Goal: Task Accomplishment & Management: Complete application form

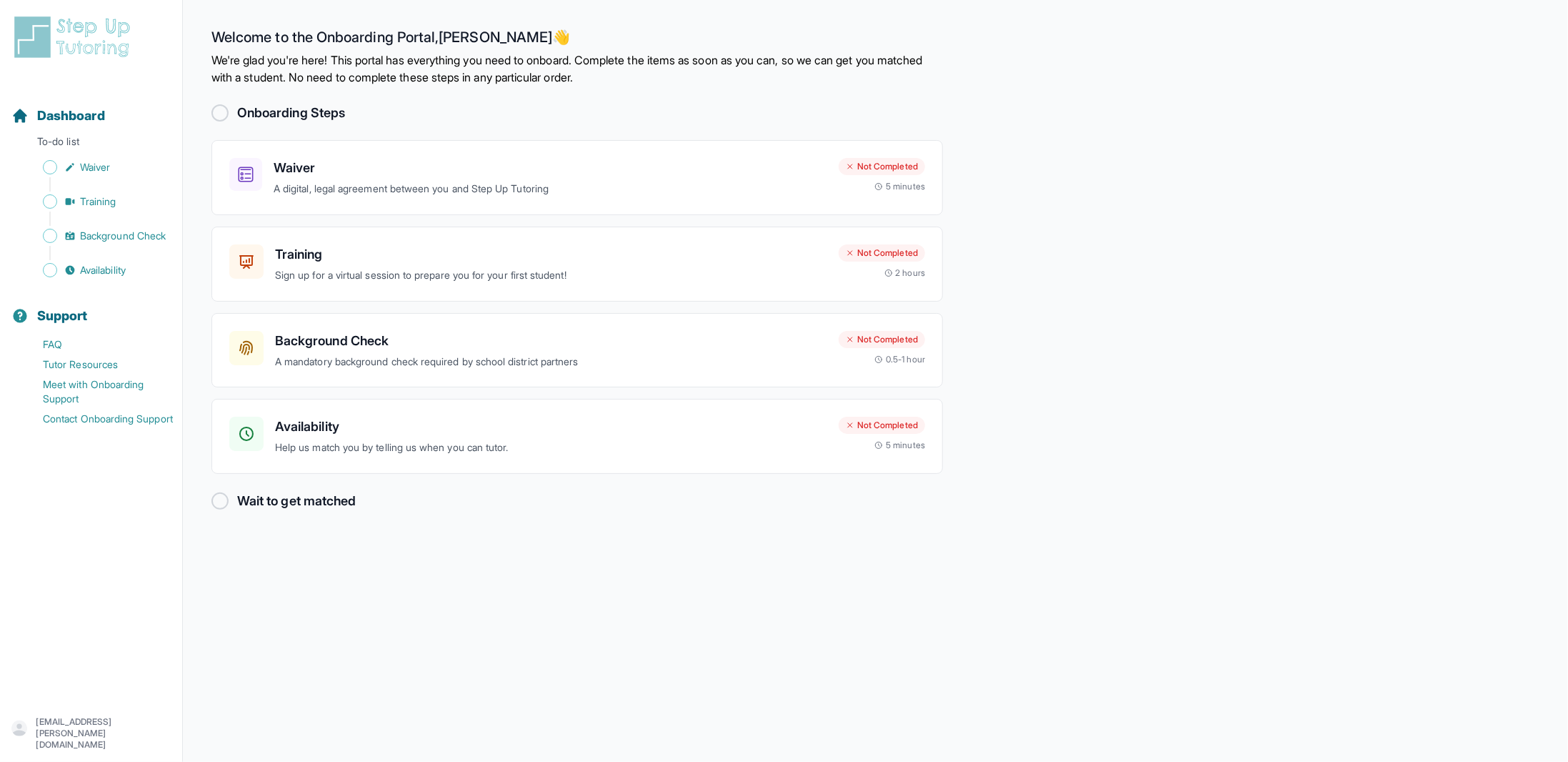
click at [221, 109] on div at bounding box center [220, 113] width 17 height 17
click at [344, 171] on h3 "Waiver" at bounding box center [550, 167] width 554 height 20
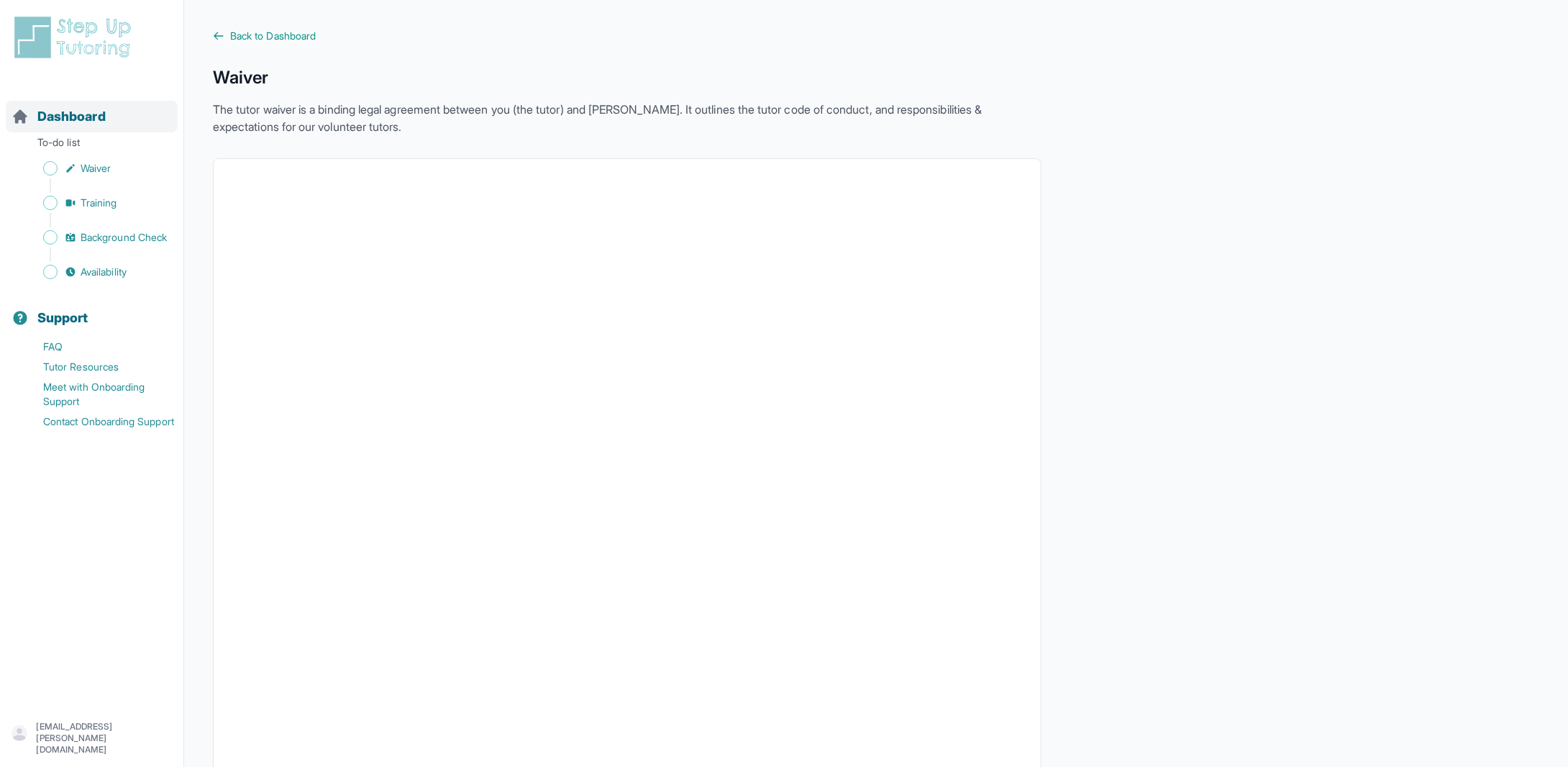
click at [87, 113] on span "Dashboard" at bounding box center [71, 116] width 68 height 20
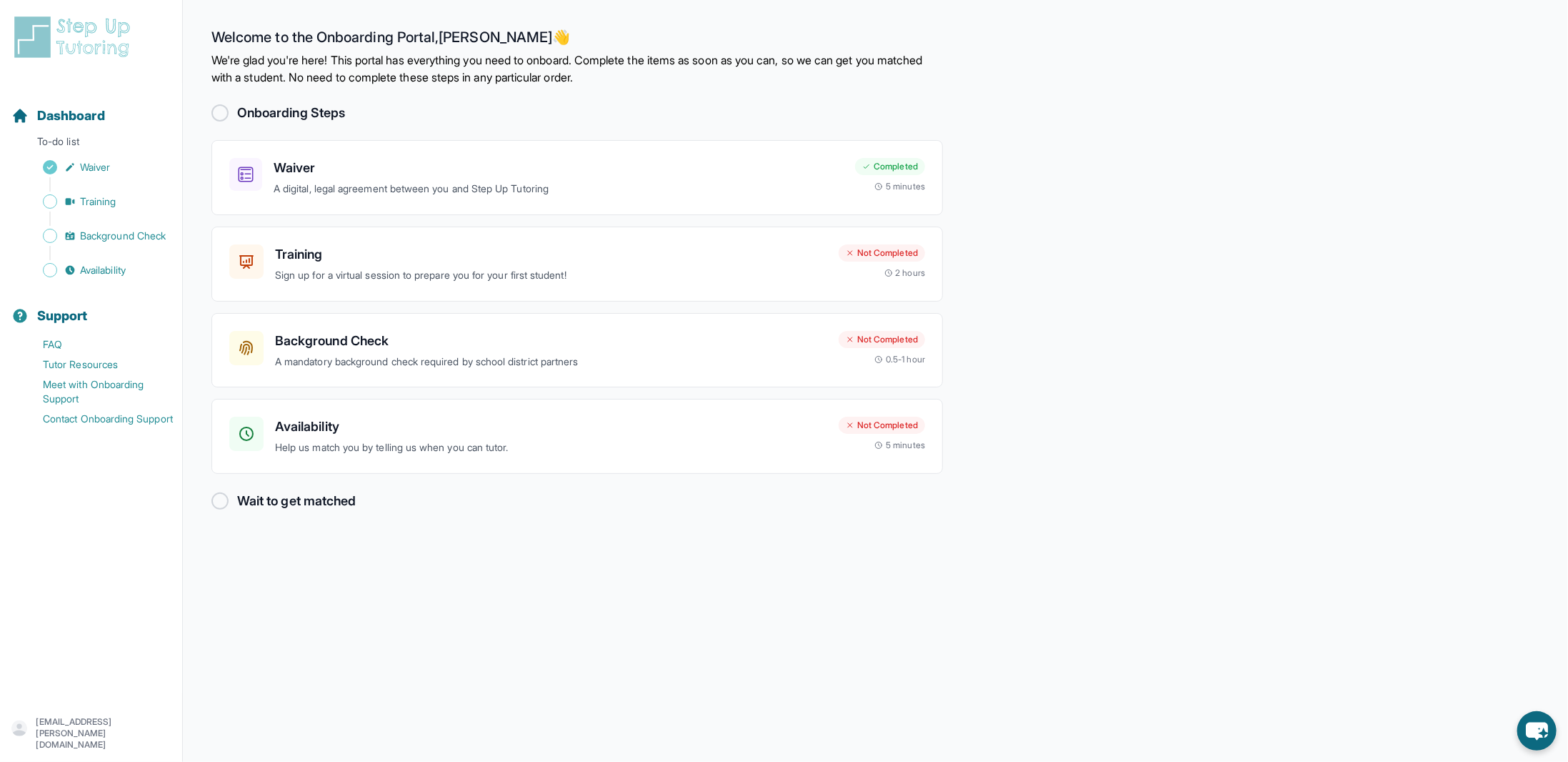
click at [236, 111] on div "Onboarding Steps" at bounding box center [577, 113] width 732 height 20
click at [403, 267] on p "Sign up for a virtual session to prepare you for your first student!" at bounding box center [551, 275] width 552 height 16
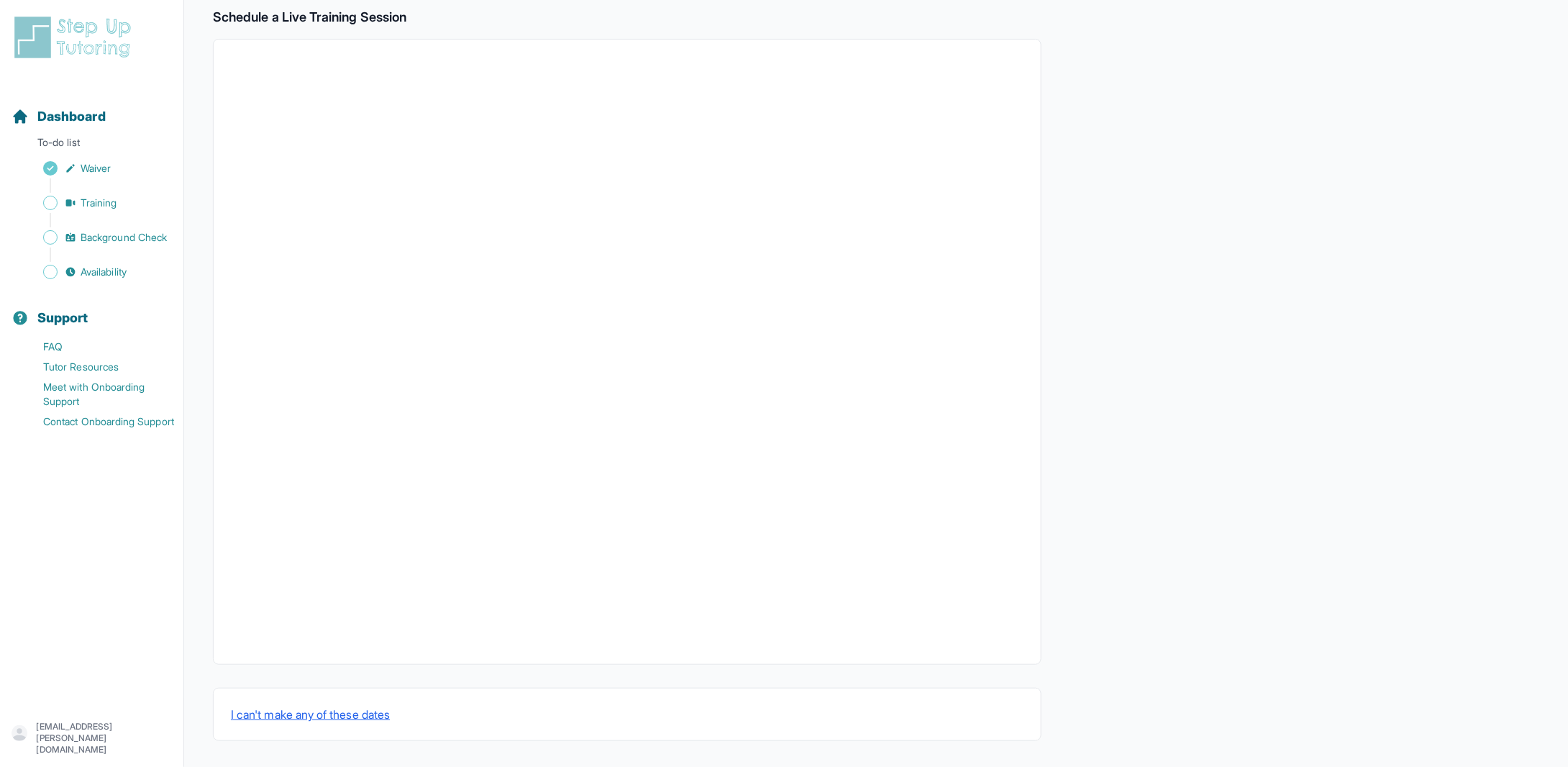
scroll to position [244, 0]
click at [86, 112] on span "Dashboard" at bounding box center [71, 116] width 68 height 20
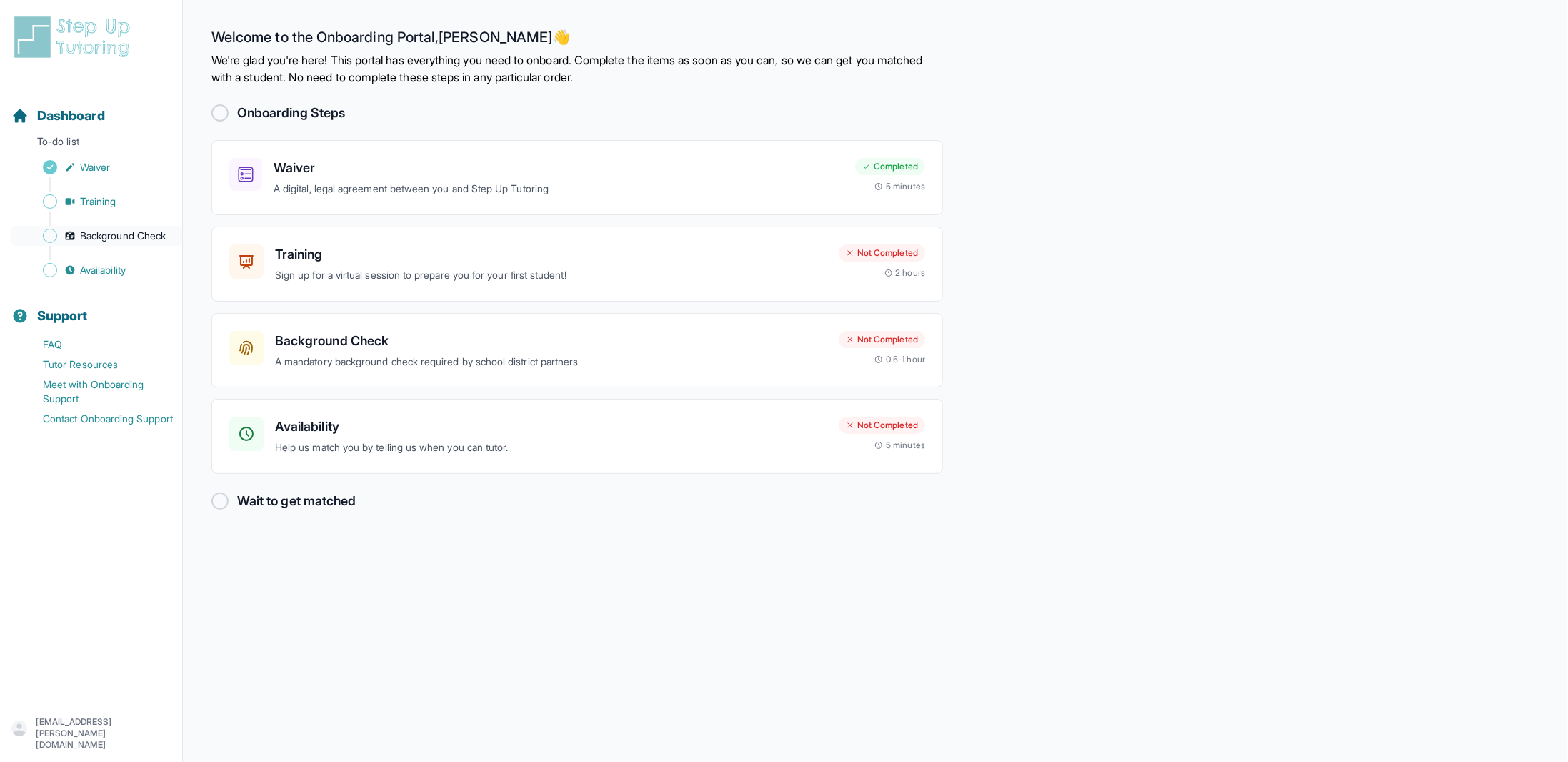
click at [138, 230] on span "Background Check" at bounding box center [122, 235] width 86 height 14
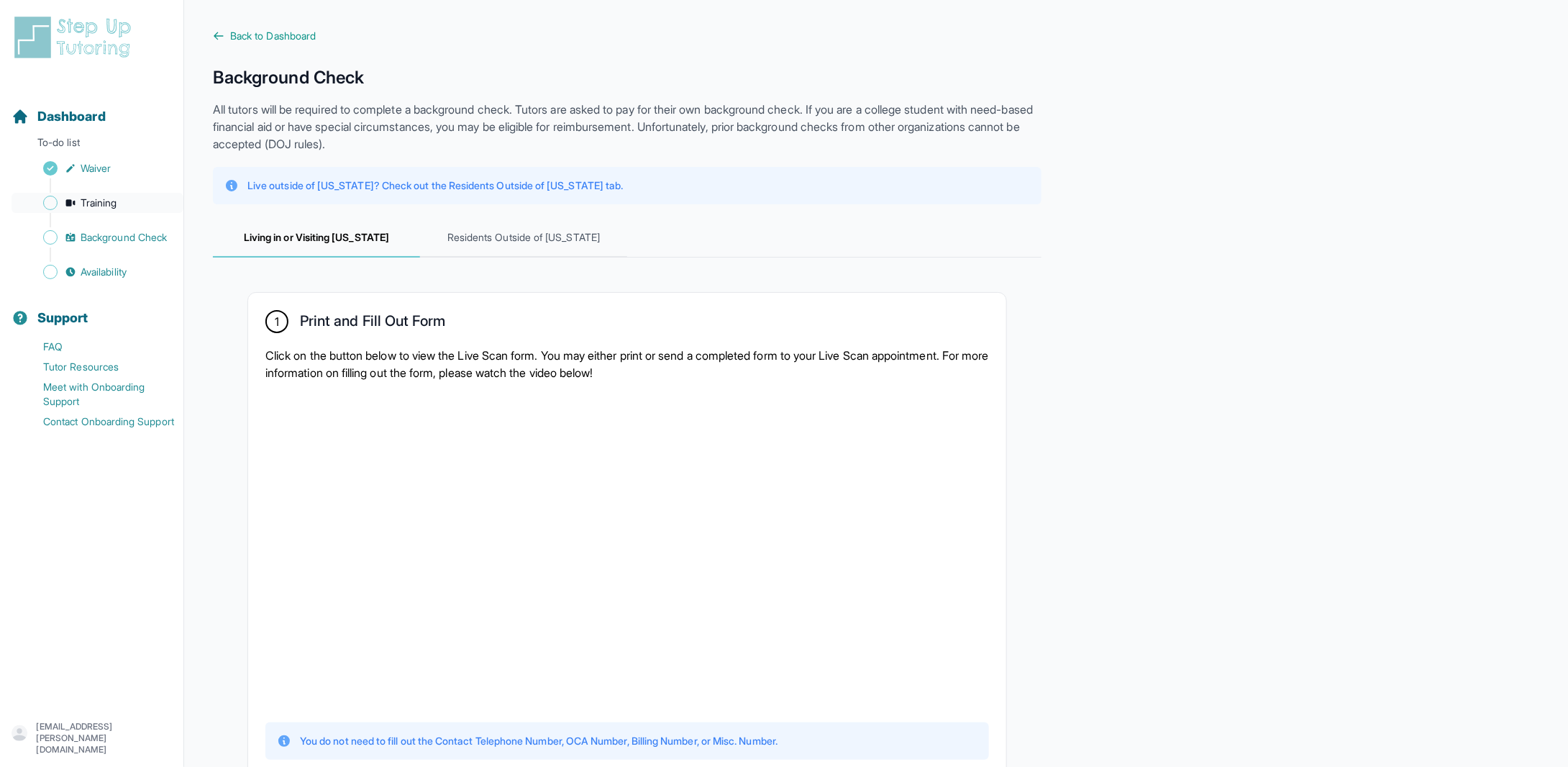
click at [90, 205] on span "Training" at bounding box center [99, 202] width 37 height 14
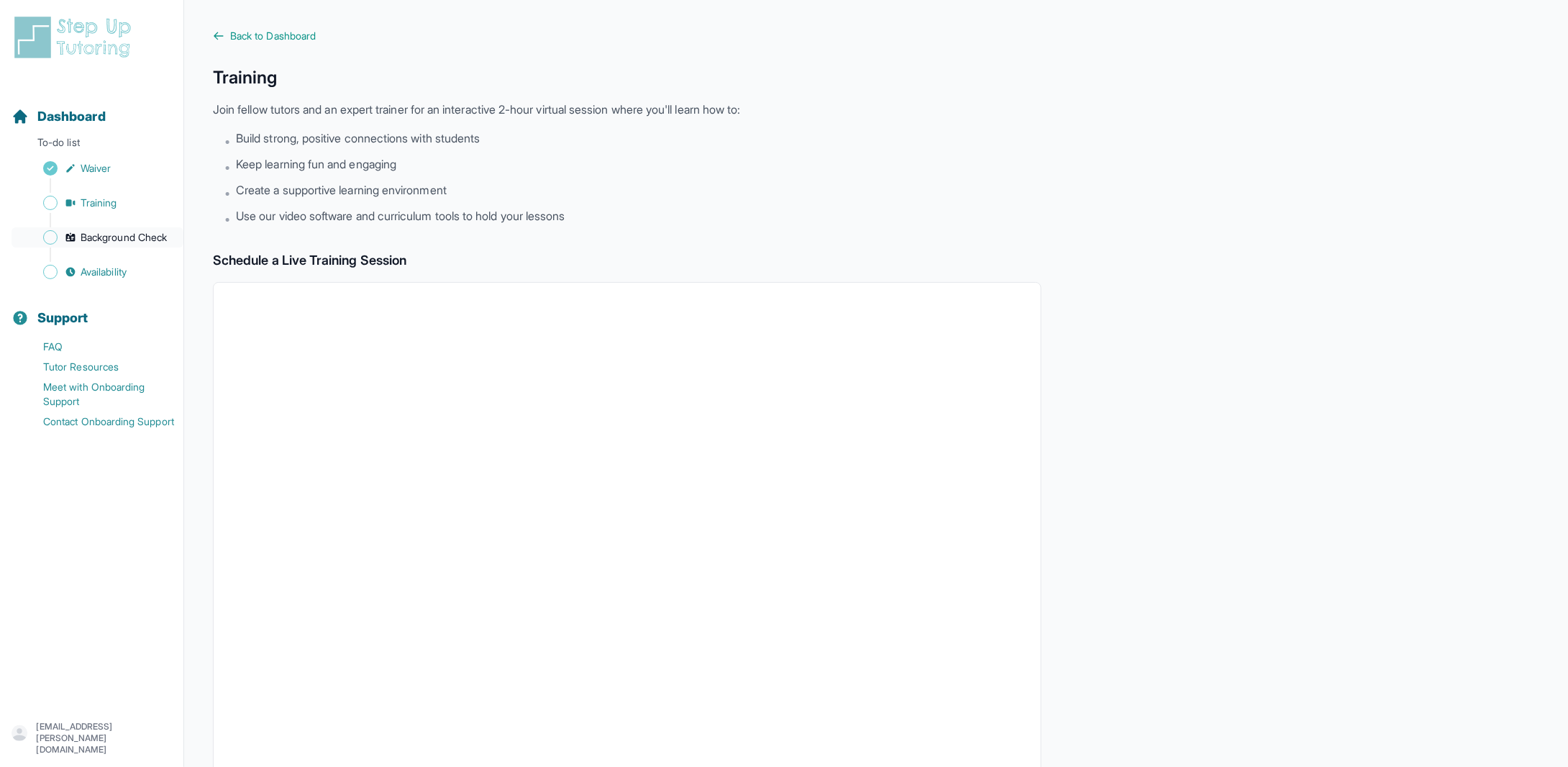
click at [93, 238] on span "Background Check" at bounding box center [123, 237] width 86 height 14
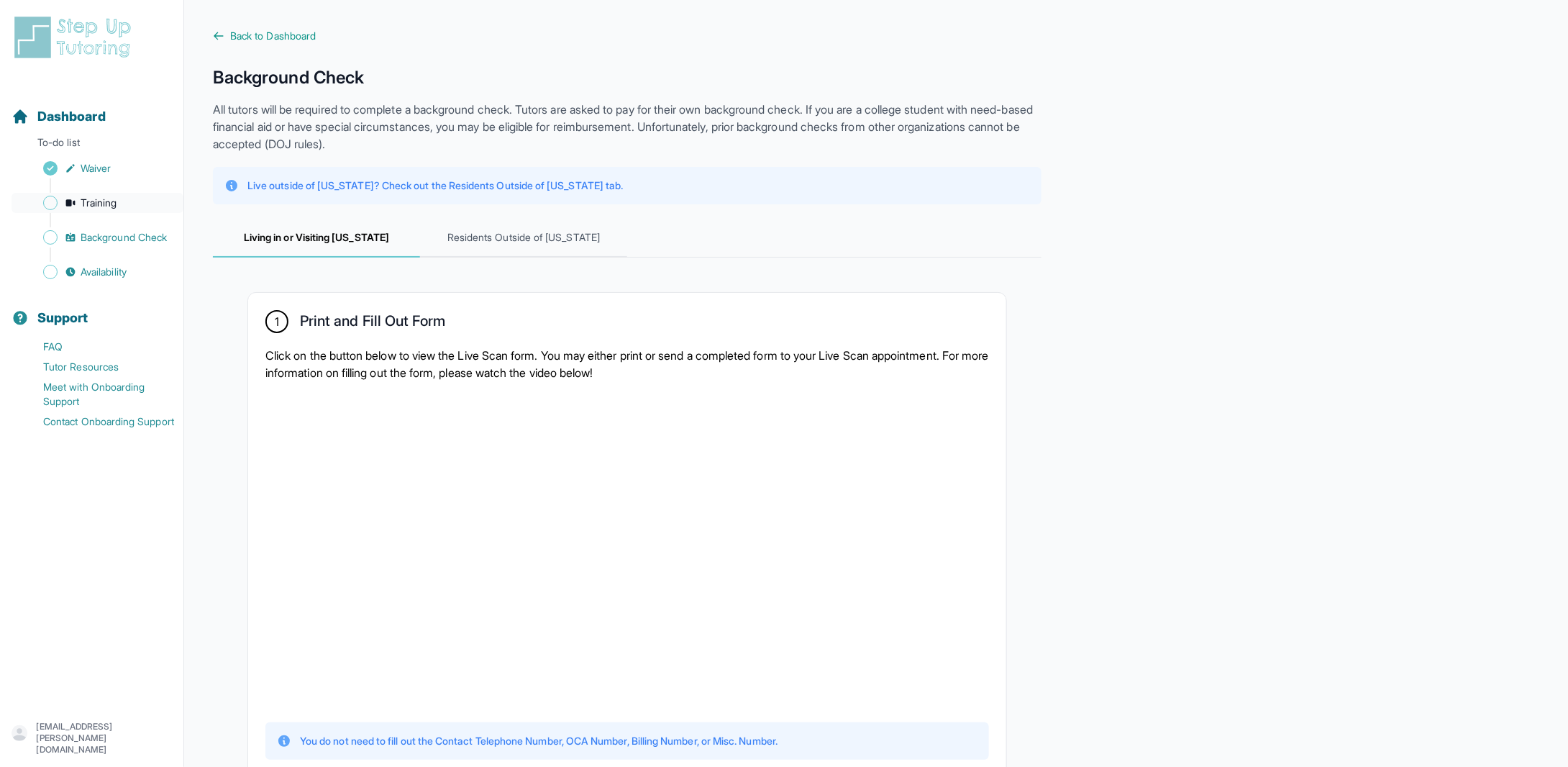
click at [76, 202] on icon "Sidebar" at bounding box center [71, 203] width 12 height 12
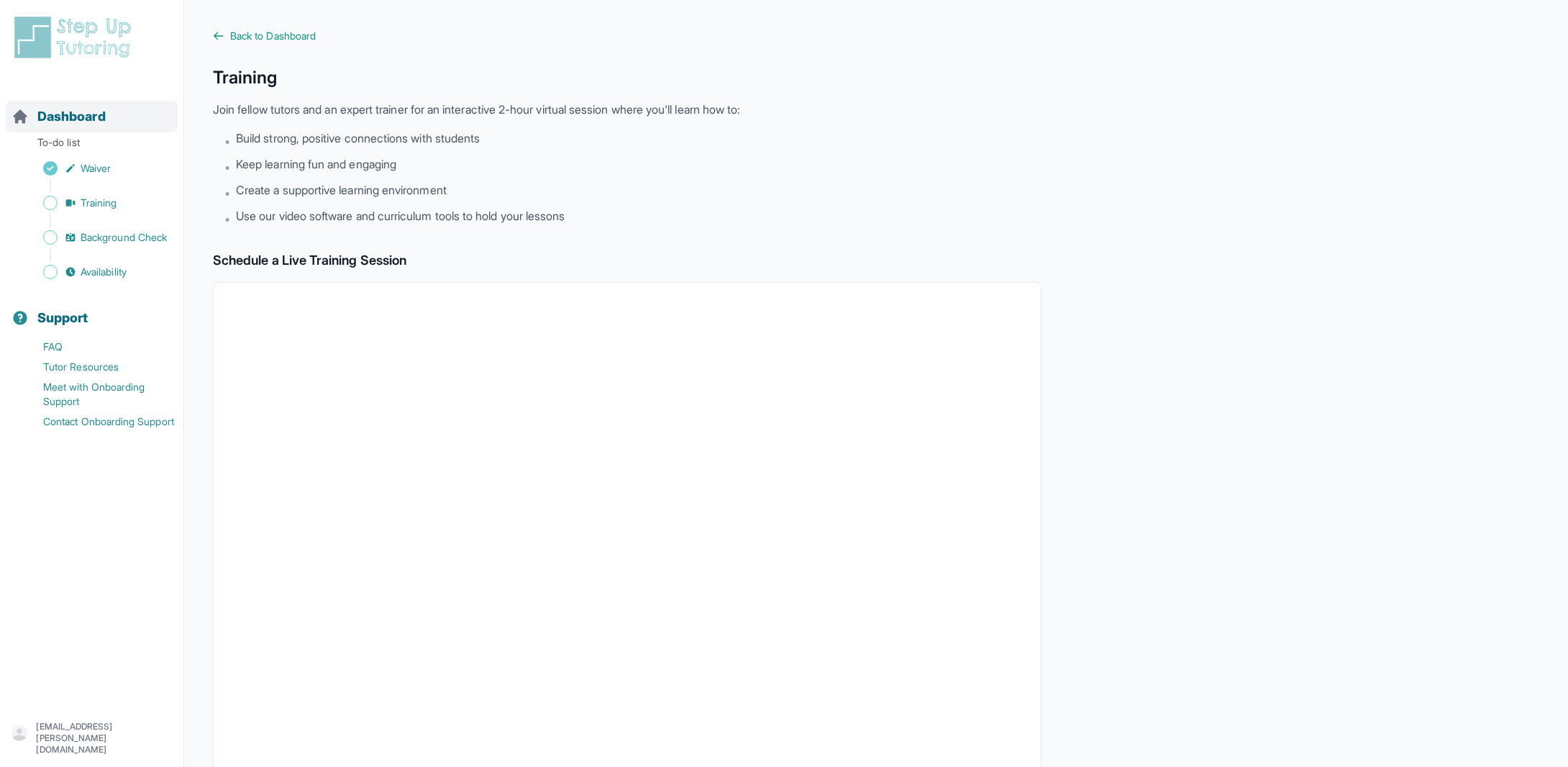
click at [90, 111] on span "Dashboard" at bounding box center [71, 116] width 68 height 20
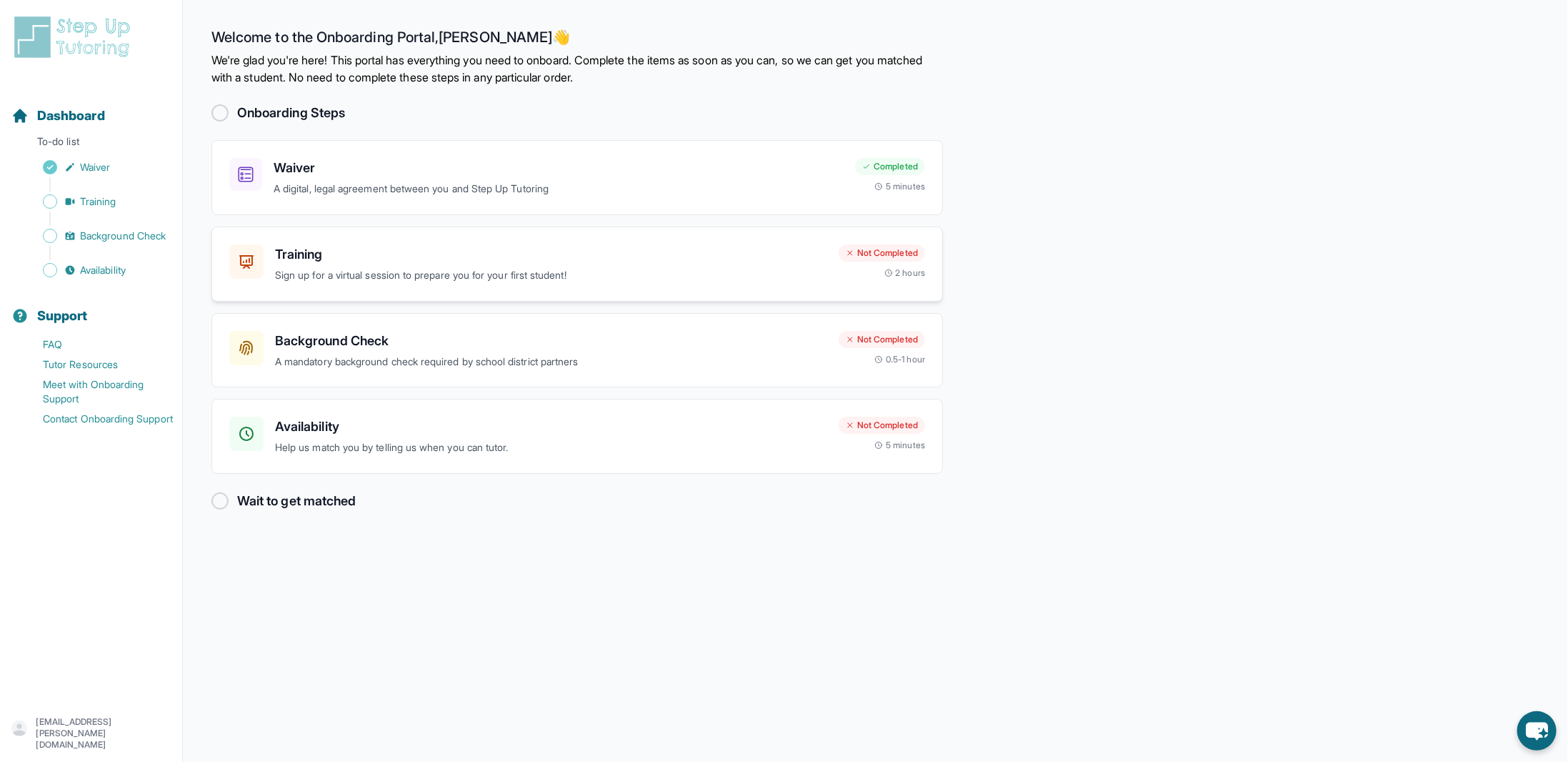
click at [684, 279] on p "Sign up for a virtual session to prepare you for your first student!" at bounding box center [551, 275] width 552 height 16
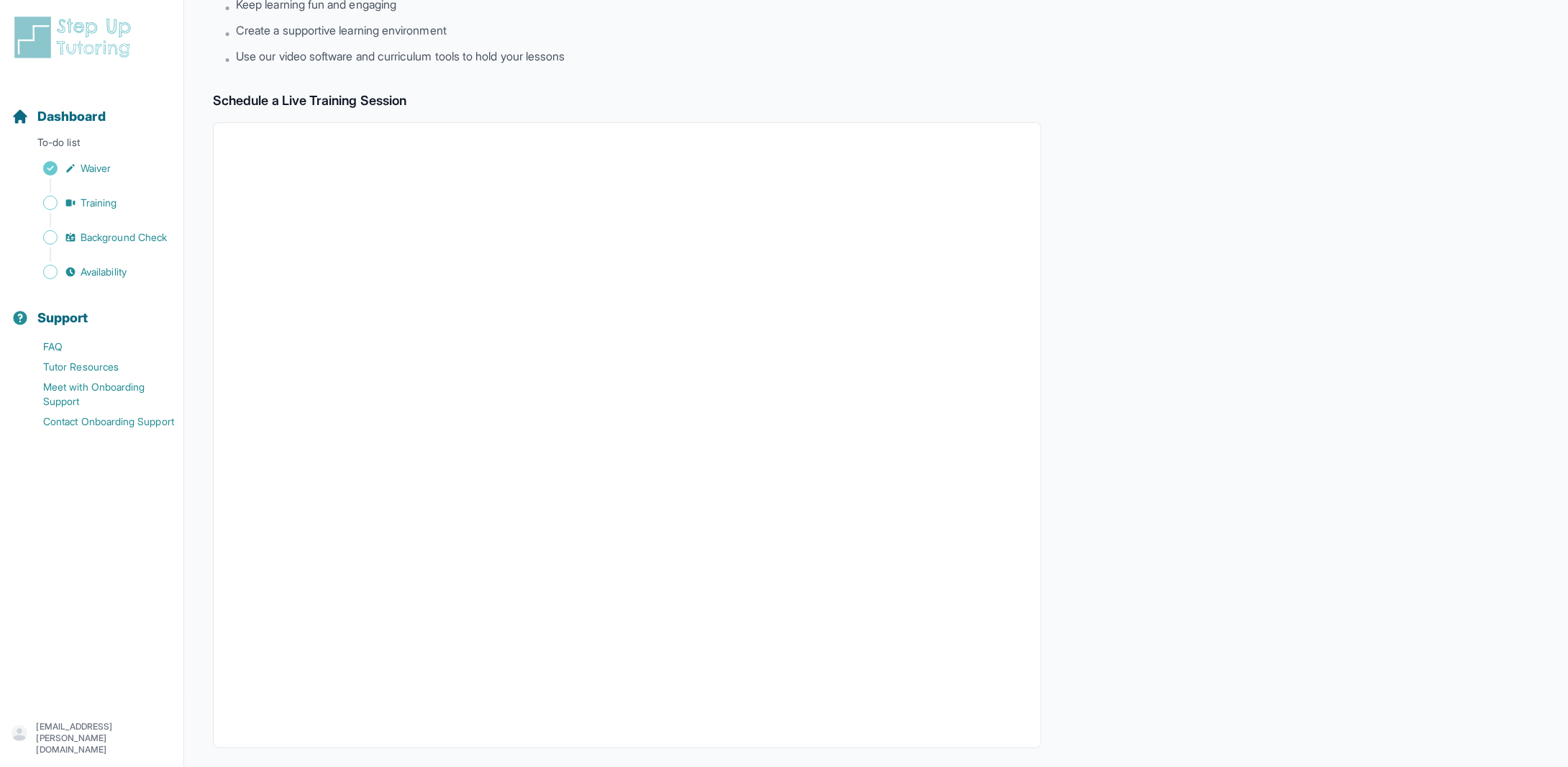
scroll to position [244, 0]
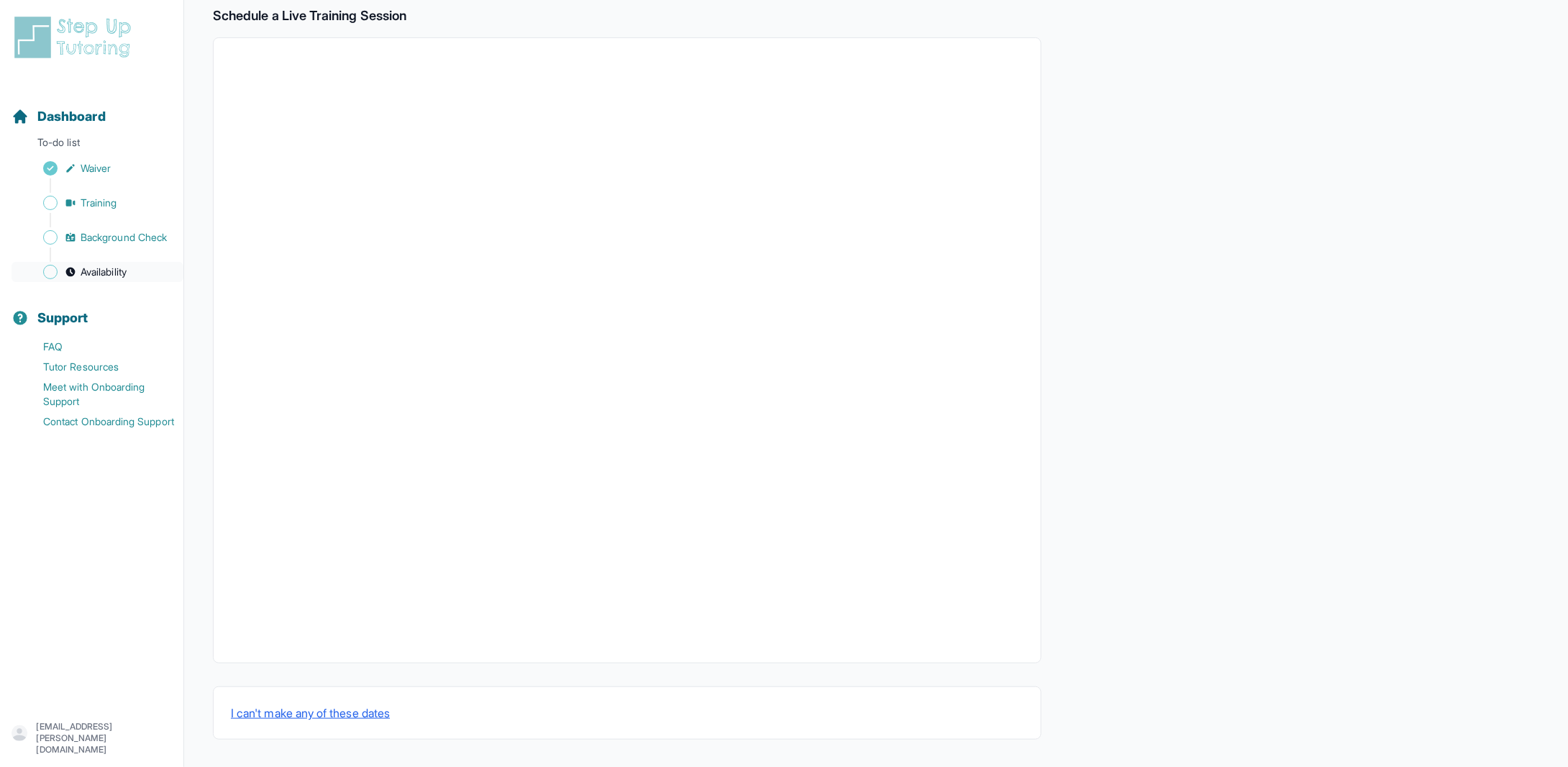
click at [81, 277] on span "Availability" at bounding box center [104, 271] width 46 height 14
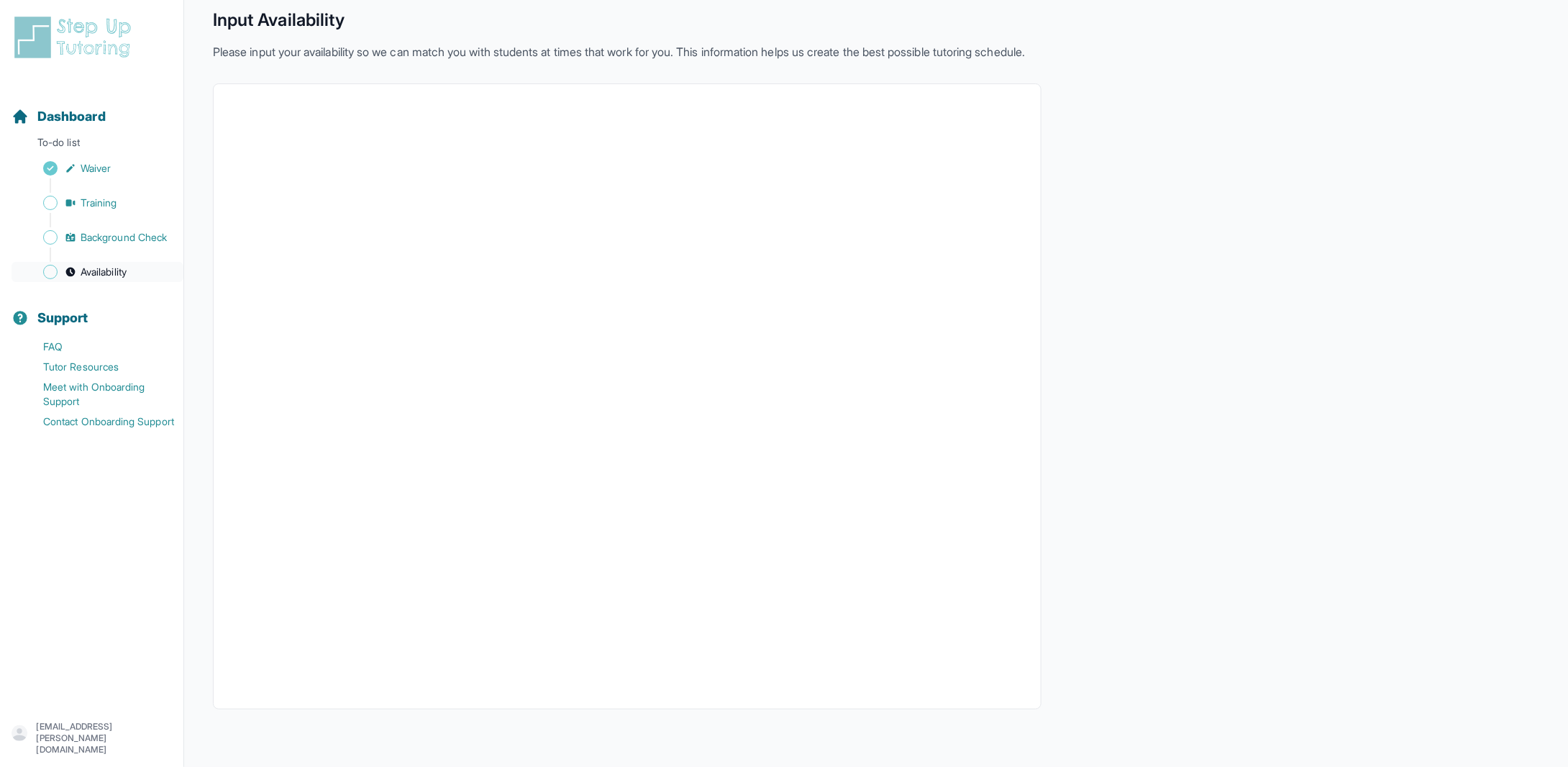
scroll to position [67, 0]
click at [72, 113] on span "Dashboard" at bounding box center [71, 116] width 68 height 20
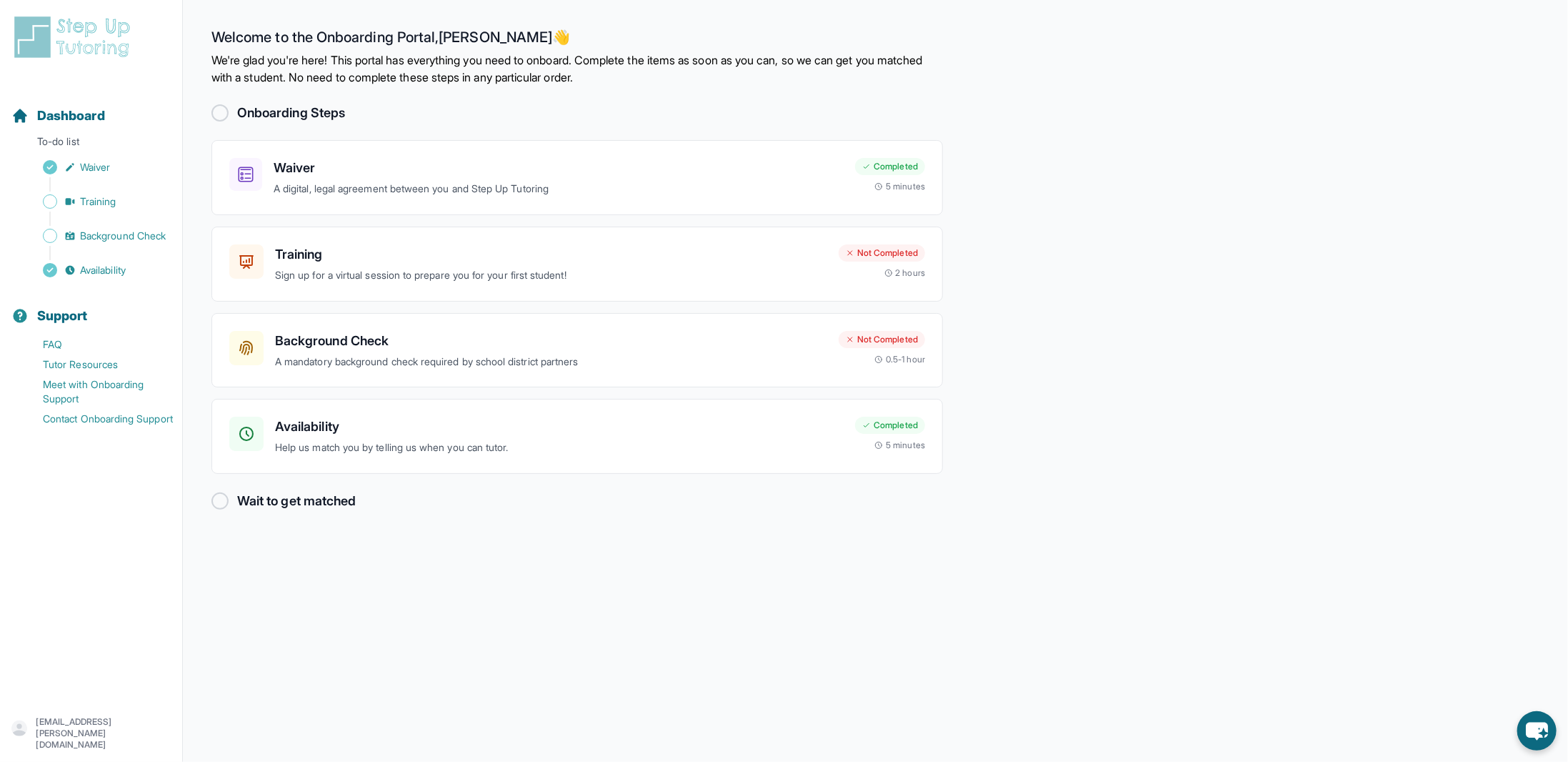
click at [288, 492] on h2 "Wait to get matched" at bounding box center [296, 501] width 118 height 20
click at [377, 354] on p "A mandatory background check required by school district partners" at bounding box center [551, 362] width 552 height 16
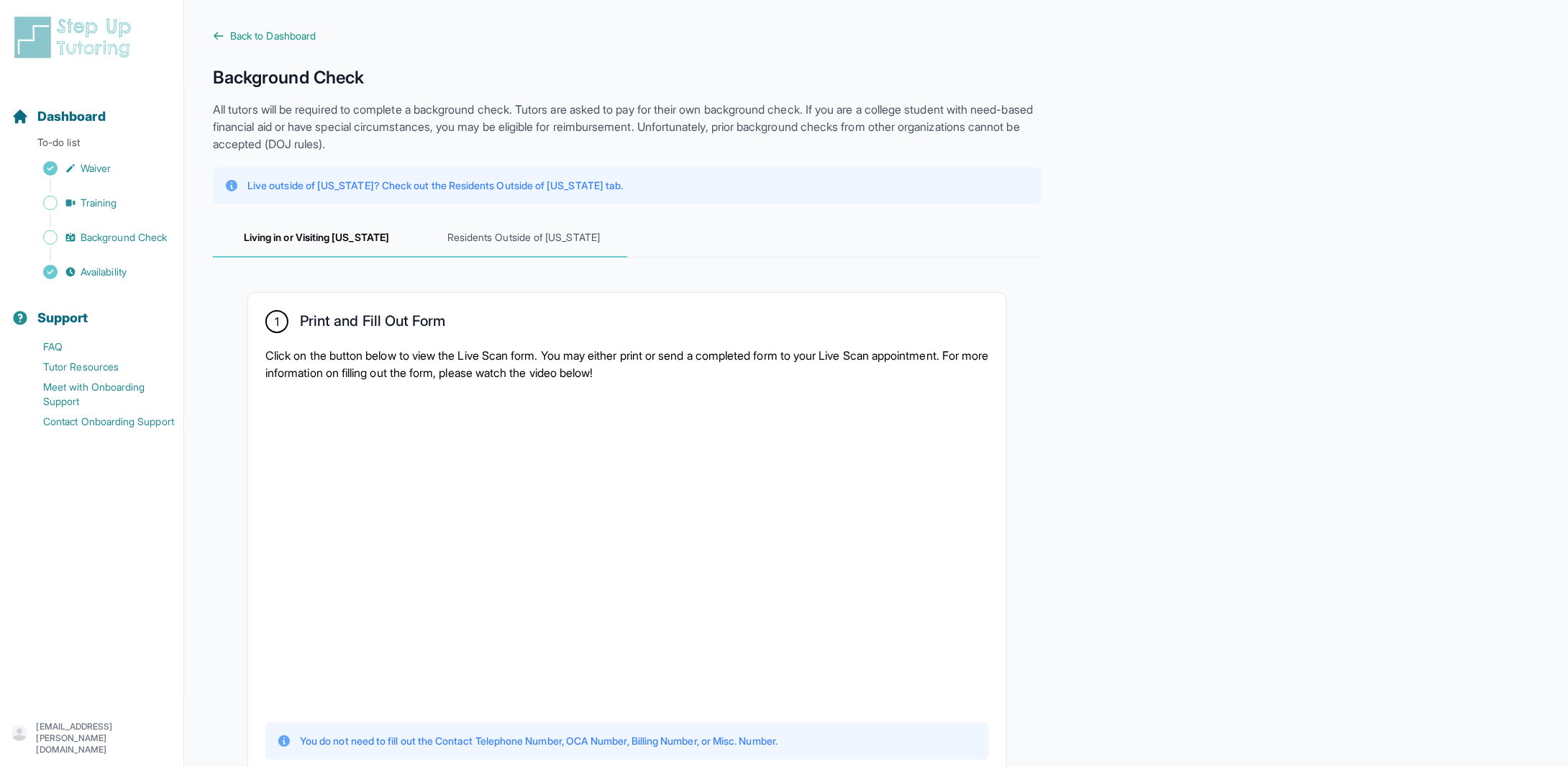
click at [503, 236] on span "Residents Outside of [US_STATE]" at bounding box center [524, 238] width 207 height 39
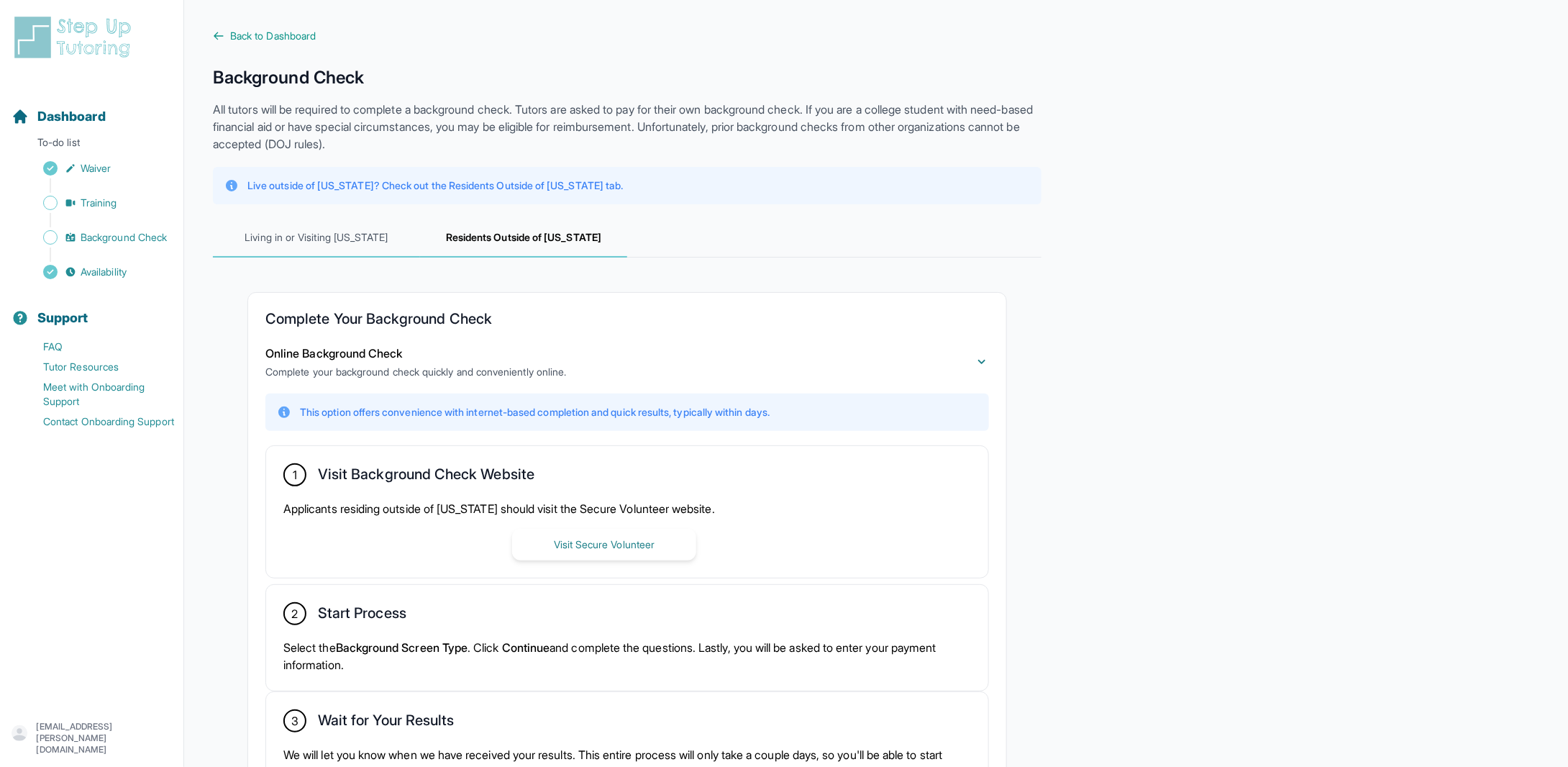
click at [340, 243] on span "Living in or Visiting [US_STATE]" at bounding box center [317, 238] width 207 height 39
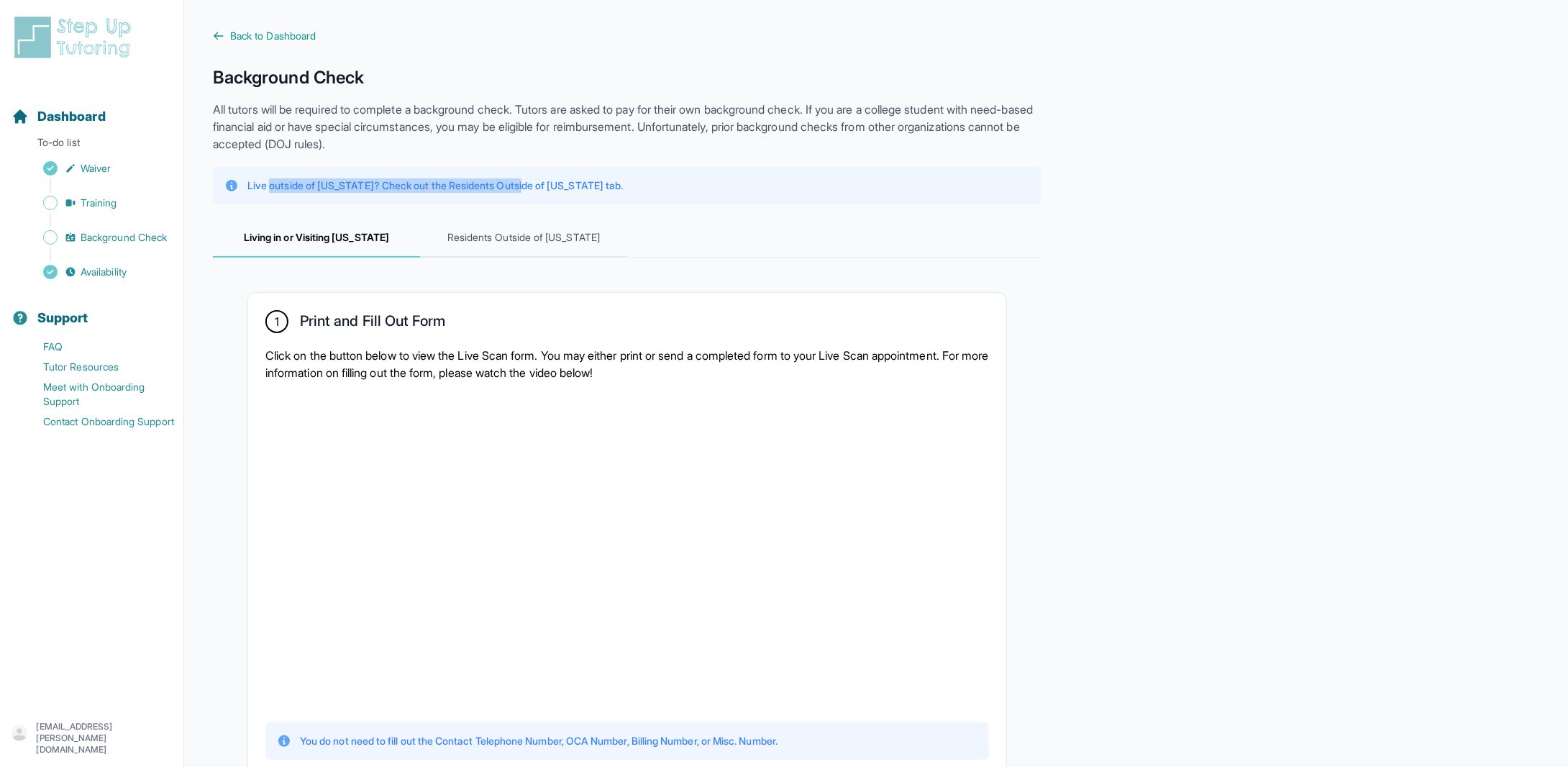
drag, startPoint x: 273, startPoint y: 181, endPoint x: 551, endPoint y: 184, distance: 278.0
click at [548, 184] on p "Live outside of [US_STATE]? Check out the Residents Outside of [US_STATE] tab." at bounding box center [435, 185] width 376 height 14
click at [551, 184] on p "Live outside of [US_STATE]? Check out the Residents Outside of [US_STATE] tab." at bounding box center [435, 185] width 376 height 14
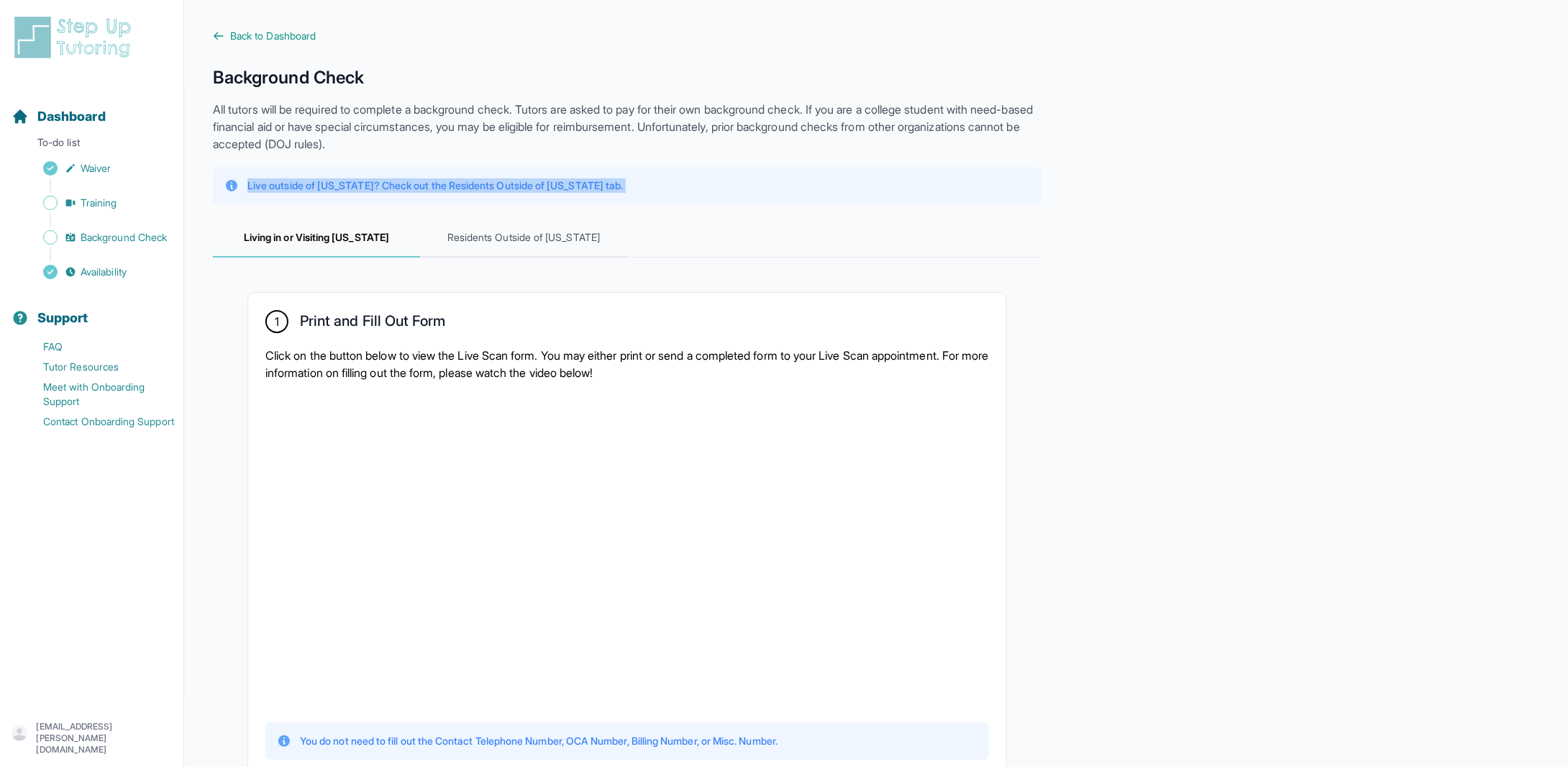
click at [664, 181] on div "Live outside of [US_STATE]? Check out the Residents Outside of [US_STATE] tab." at bounding box center [627, 185] width 806 height 14
click at [673, 190] on div "Live outside of [US_STATE]? Check out the Residents Outside of [US_STATE] tab." at bounding box center [627, 185] width 806 height 14
click at [664, 204] on div "Live outside of [US_STATE]? Check out the Residents Outside of [US_STATE] tab." at bounding box center [627, 185] width 829 height 37
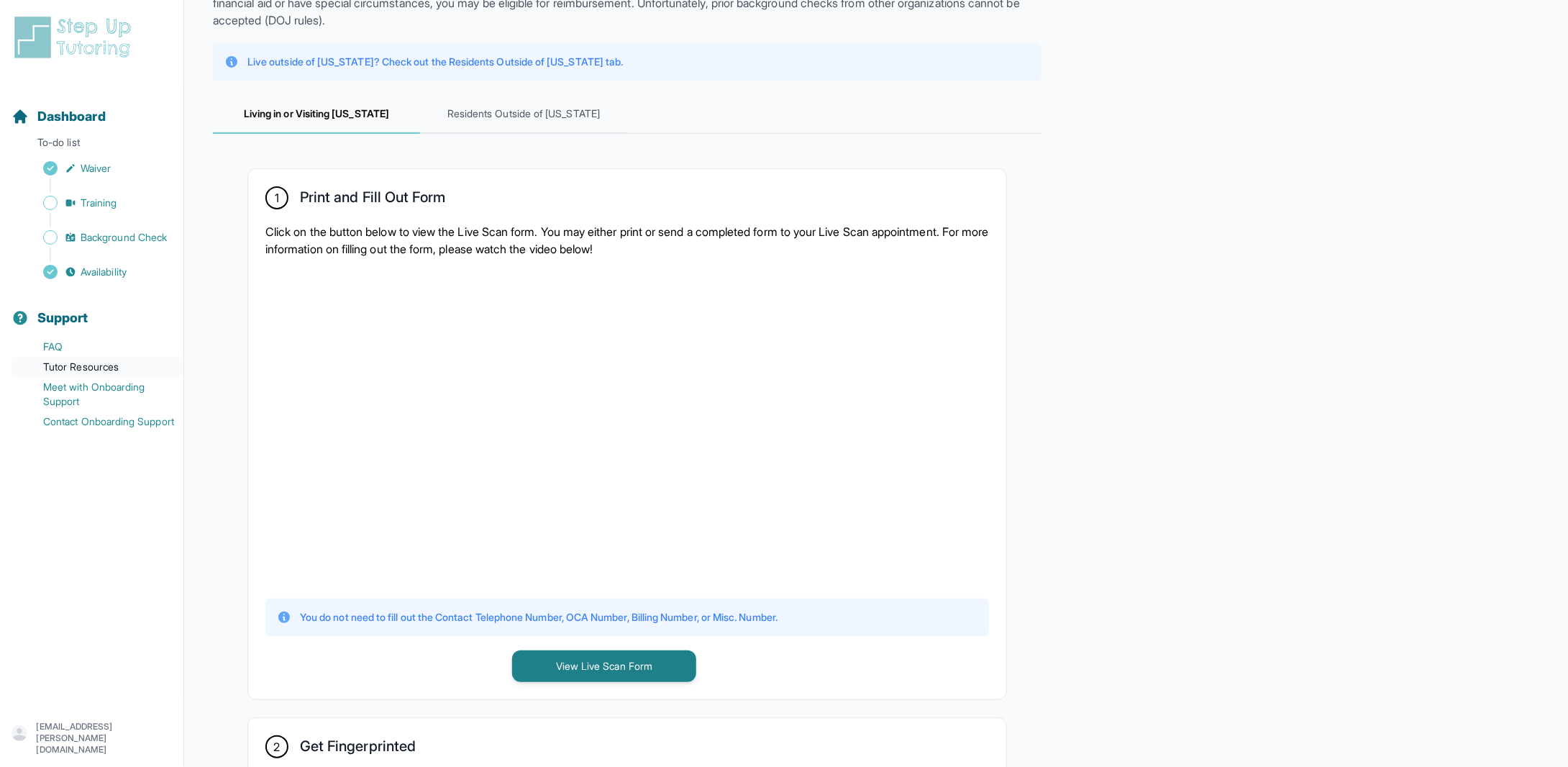
scroll to position [144, 0]
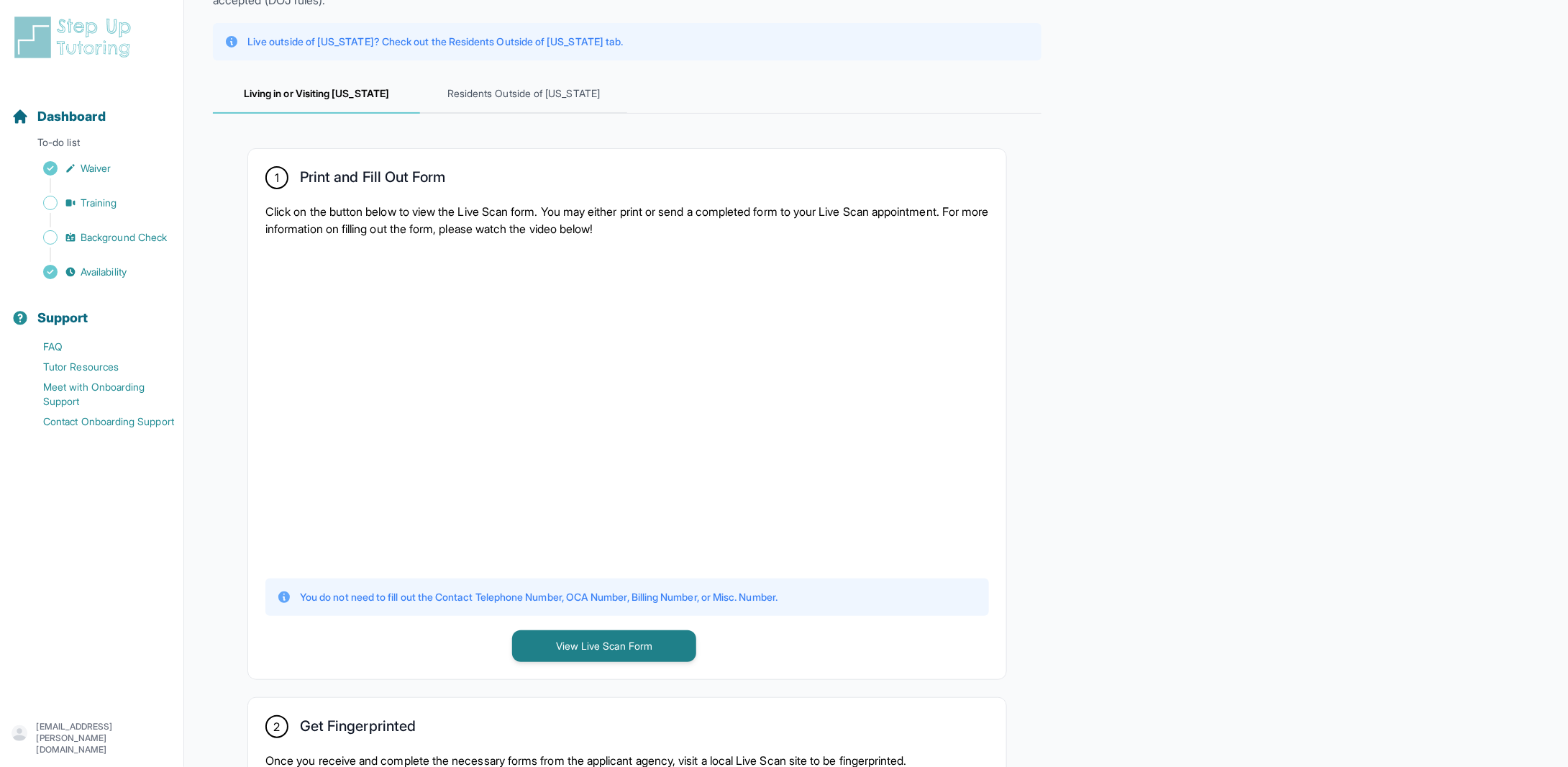
click at [1054, 276] on div "**********" at bounding box center [876, 624] width 1326 height 1478
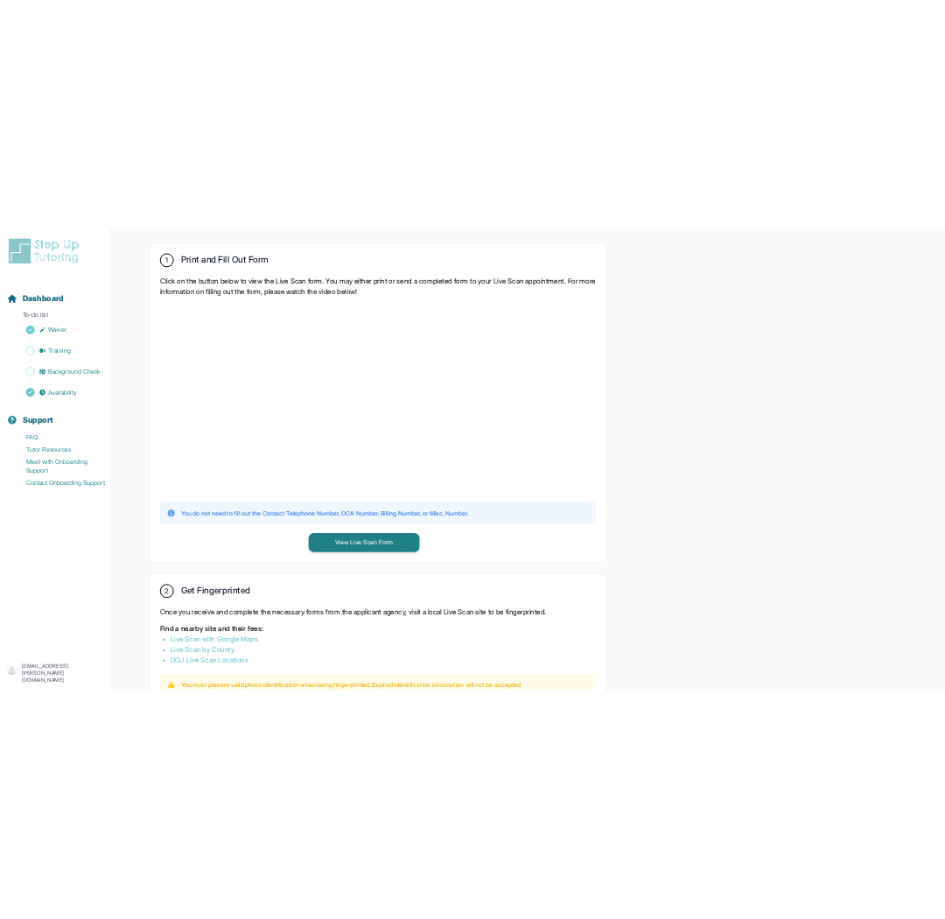
scroll to position [350, 0]
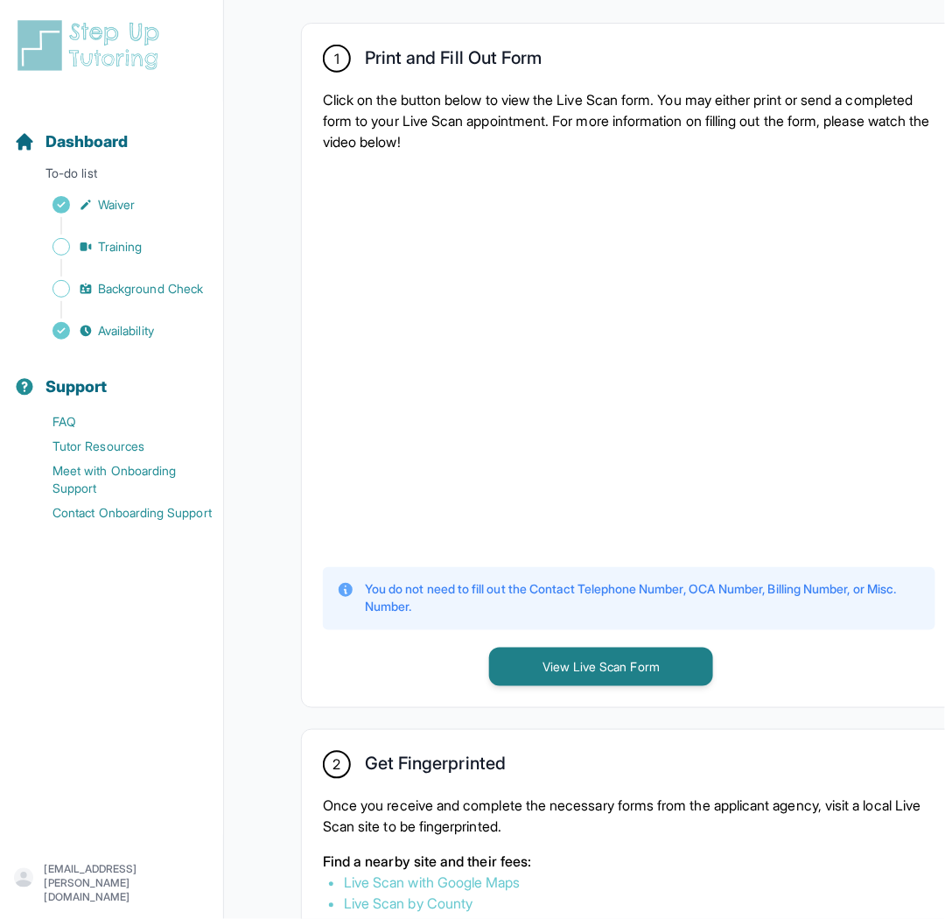
click at [685, 75] on div "1 Print and Fill Out Form" at bounding box center [629, 60] width 612 height 31
click at [113, 143] on span "Dashboard" at bounding box center [86, 141] width 83 height 24
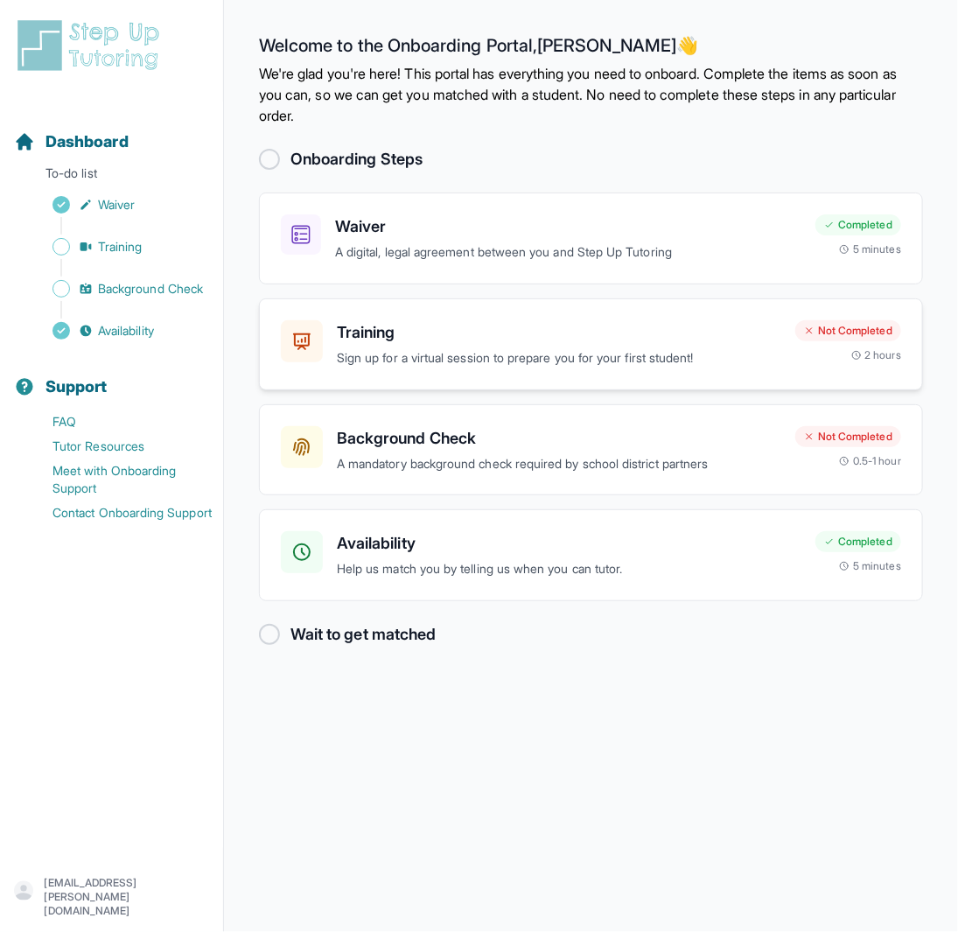
click at [445, 353] on p "Sign up for a virtual session to prepare you for your first student!" at bounding box center [559, 358] width 444 height 20
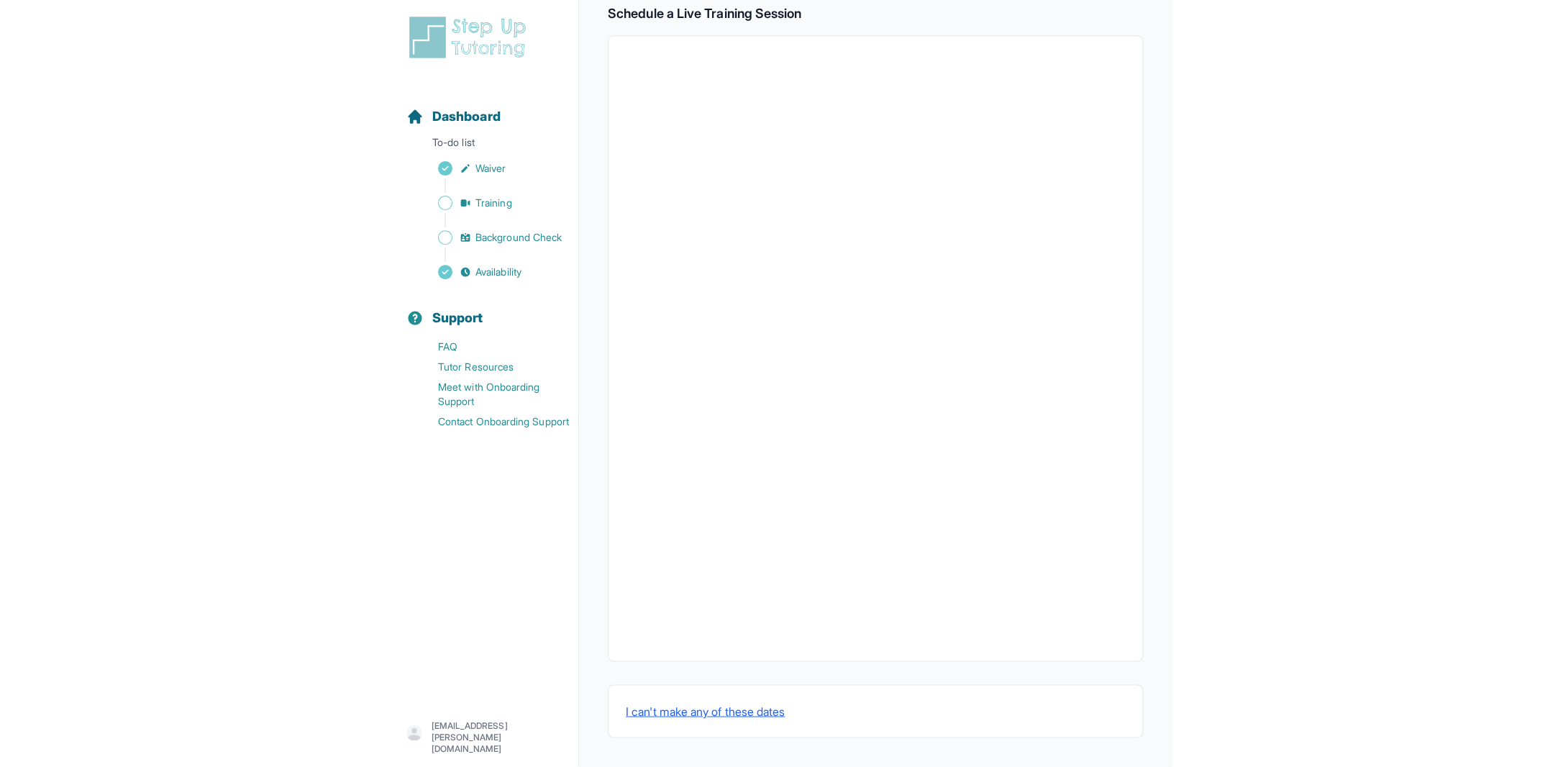
scroll to position [244, 0]
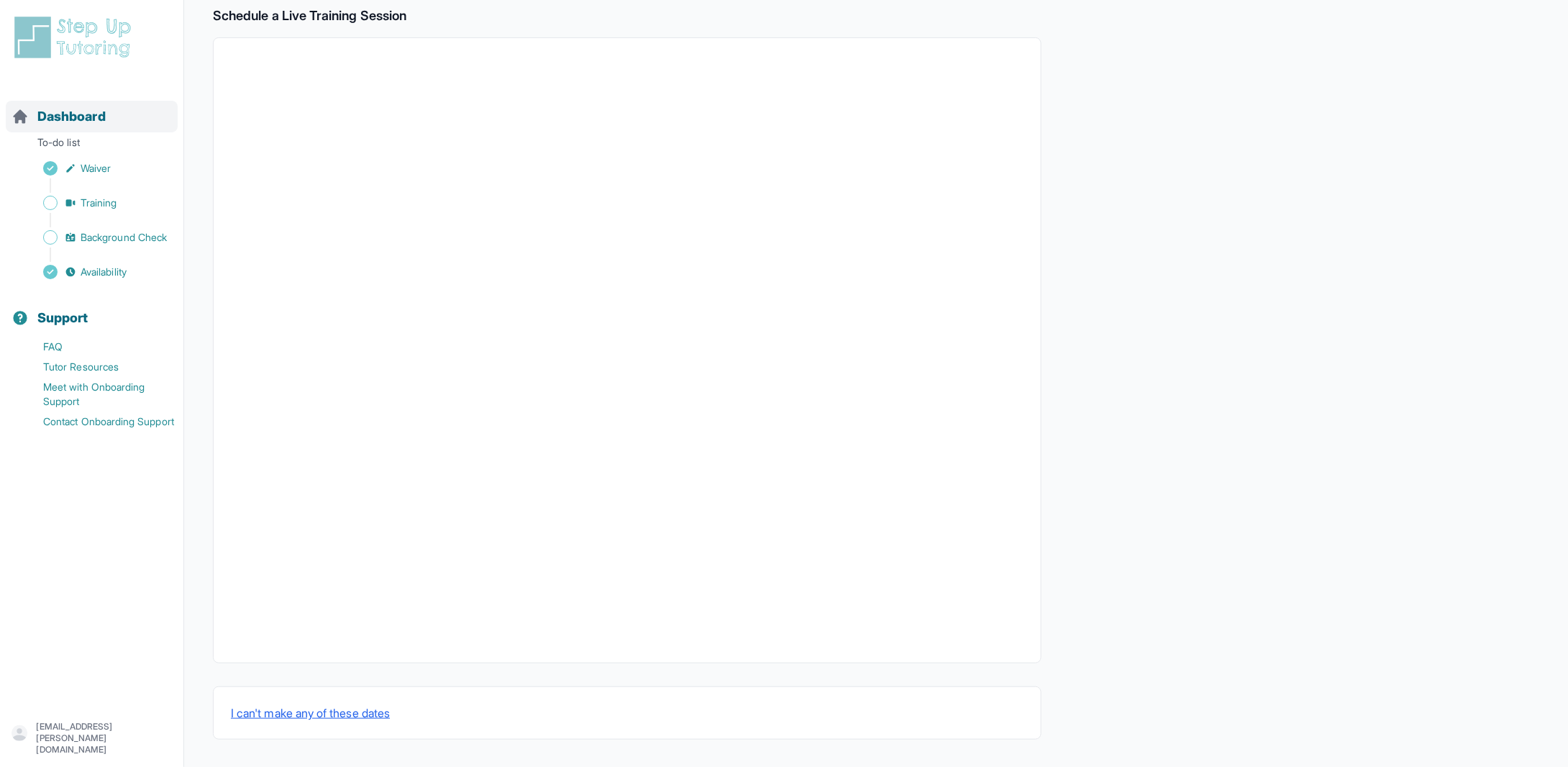
click at [70, 113] on span "Dashboard" at bounding box center [71, 116] width 68 height 20
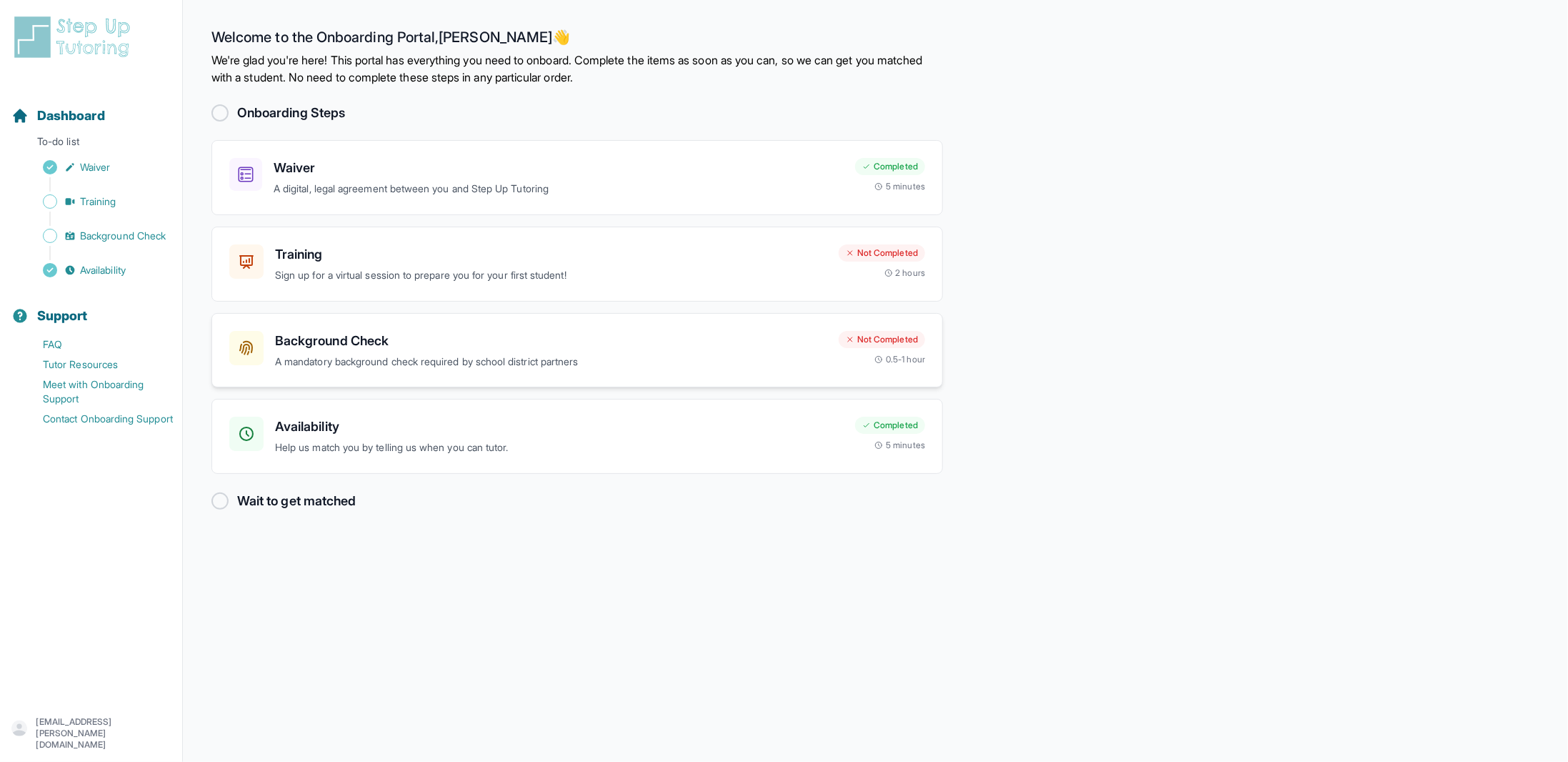
click at [368, 363] on p "A mandatory background check required by school district partners" at bounding box center [551, 362] width 552 height 16
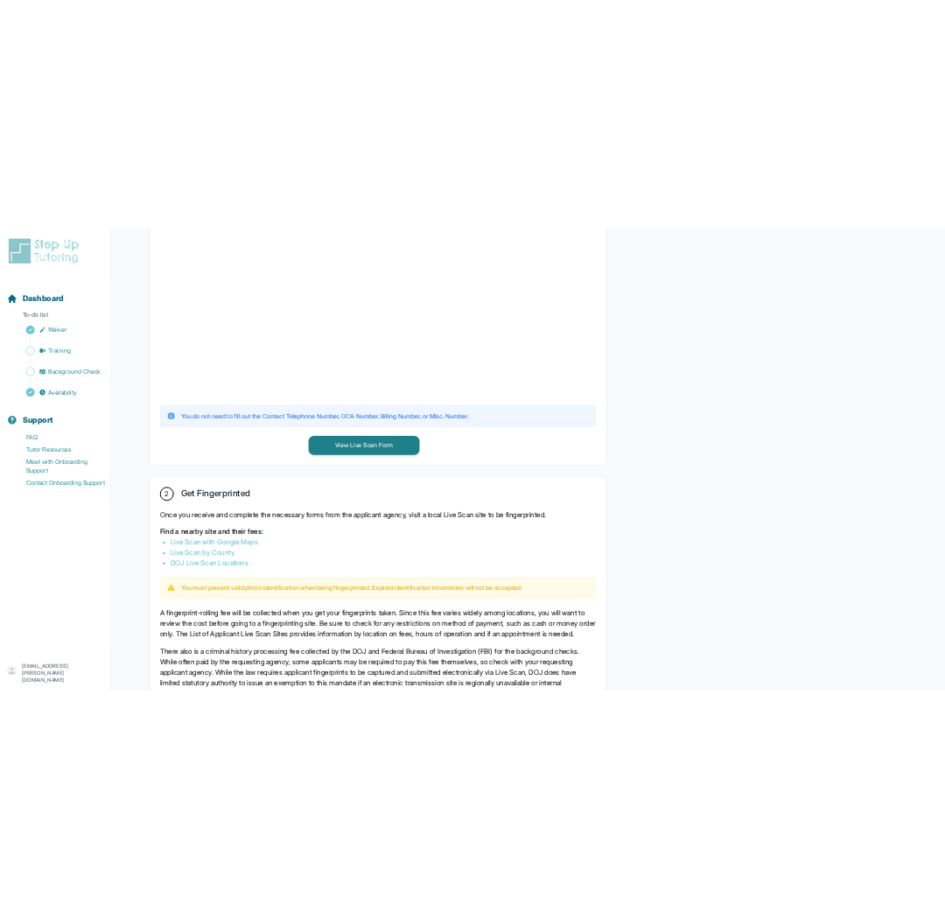
scroll to position [525, 0]
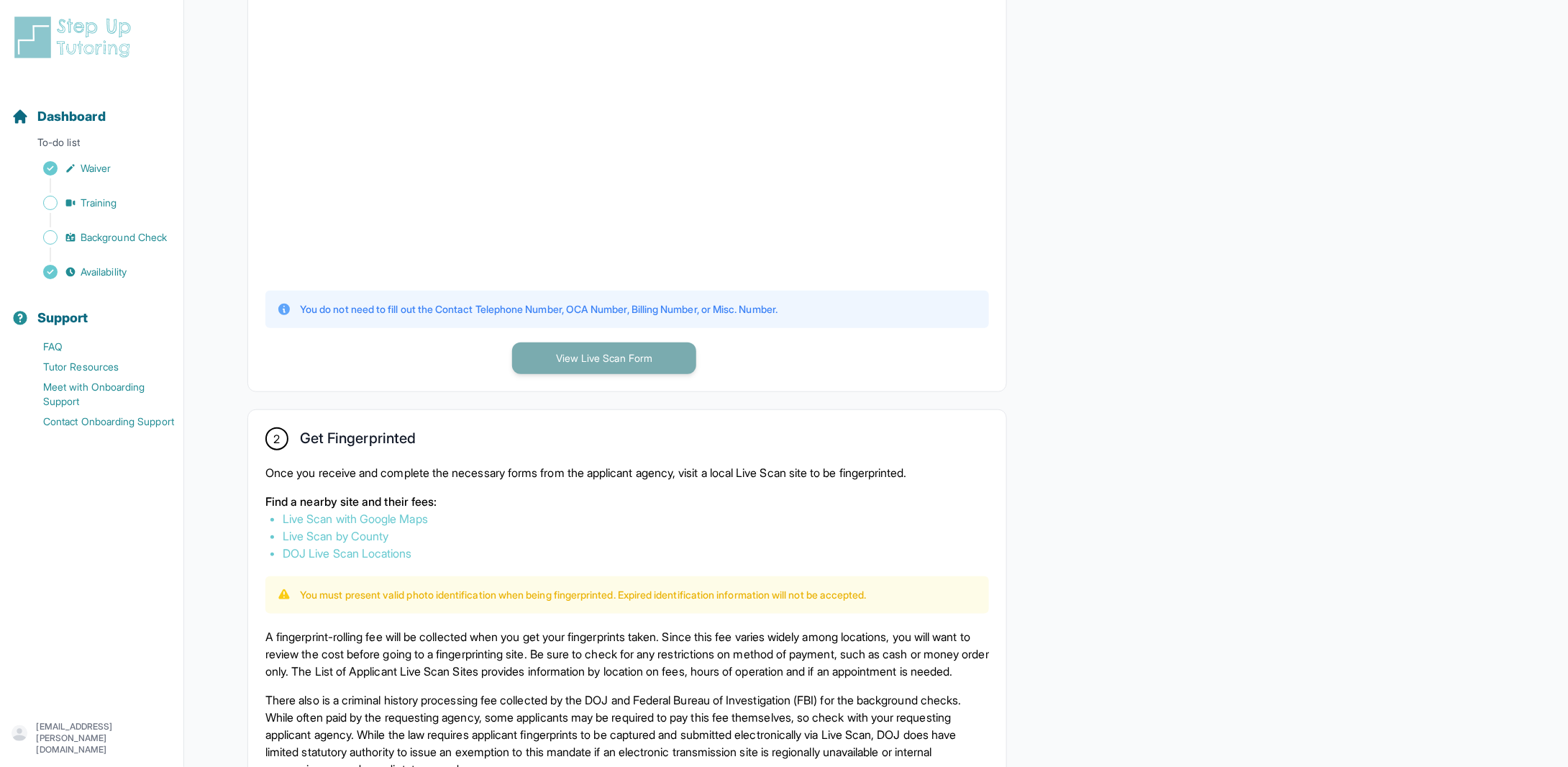
click at [606, 363] on button "View Live Scan Form" at bounding box center [604, 358] width 184 height 31
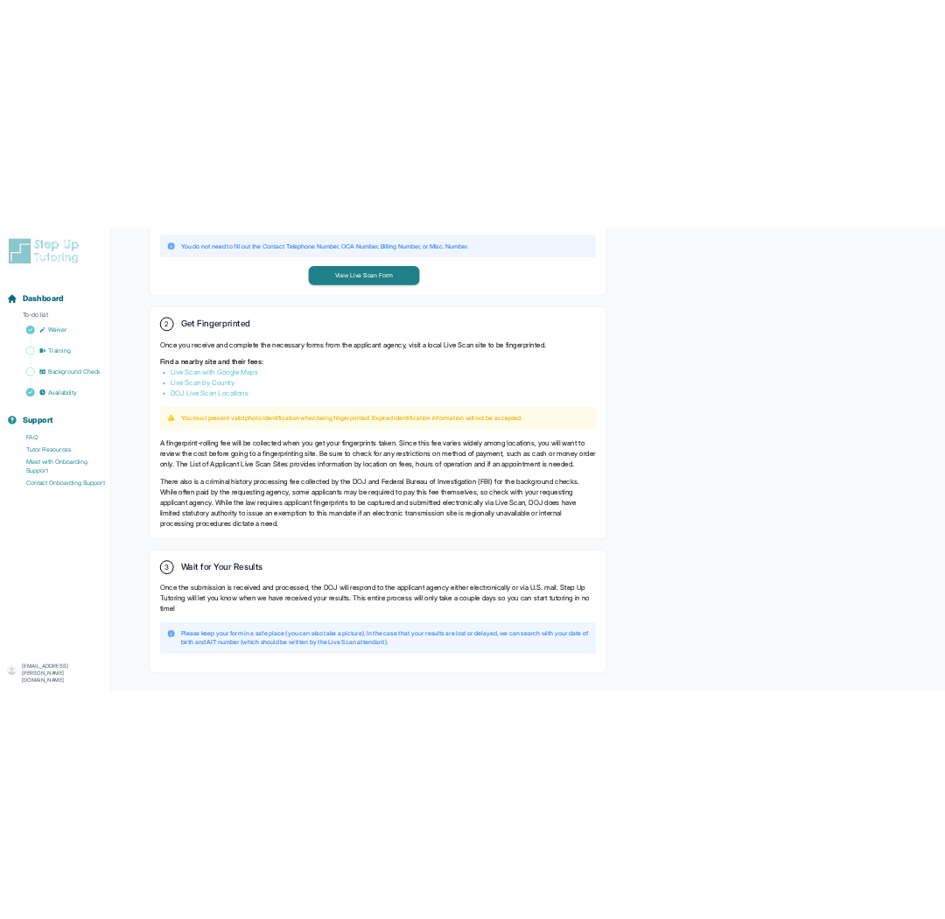
scroll to position [951, 0]
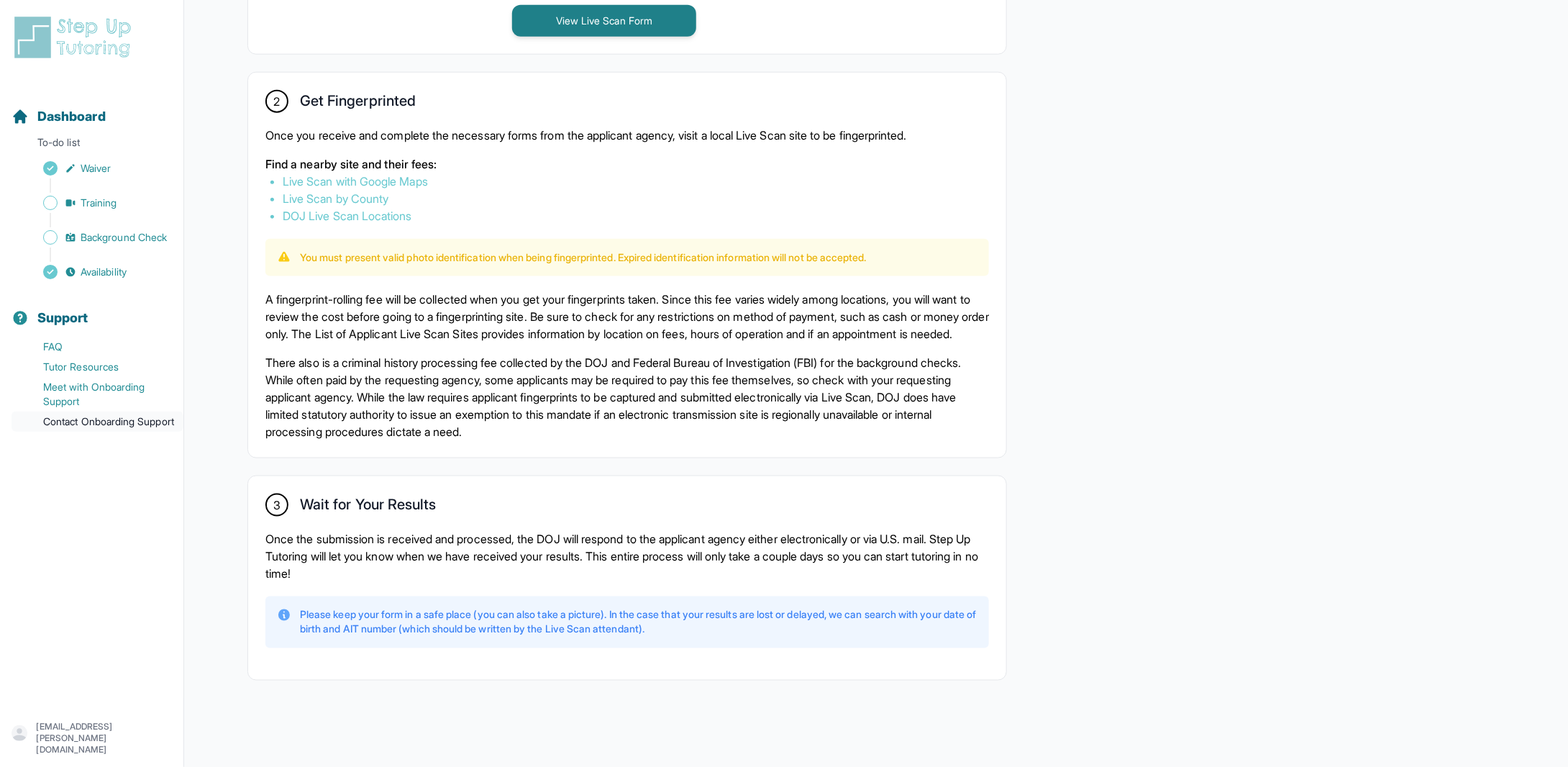
click at [131, 416] on link "Contact Onboarding Support" at bounding box center [97, 421] width 172 height 20
